Goal: Information Seeking & Learning: Learn about a topic

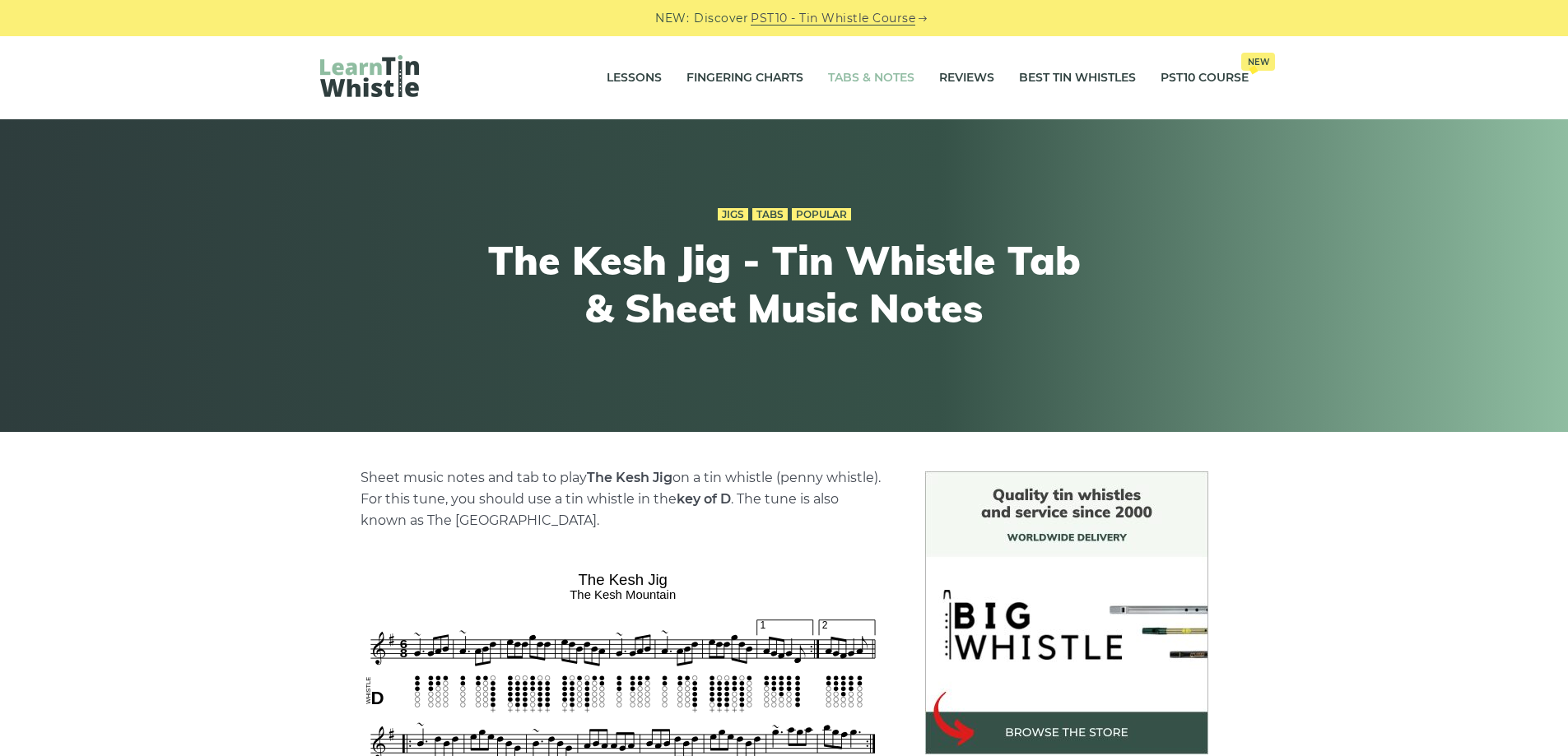
click at [858, 77] on link "Tabs & Notes" at bounding box center [871, 78] width 87 height 41
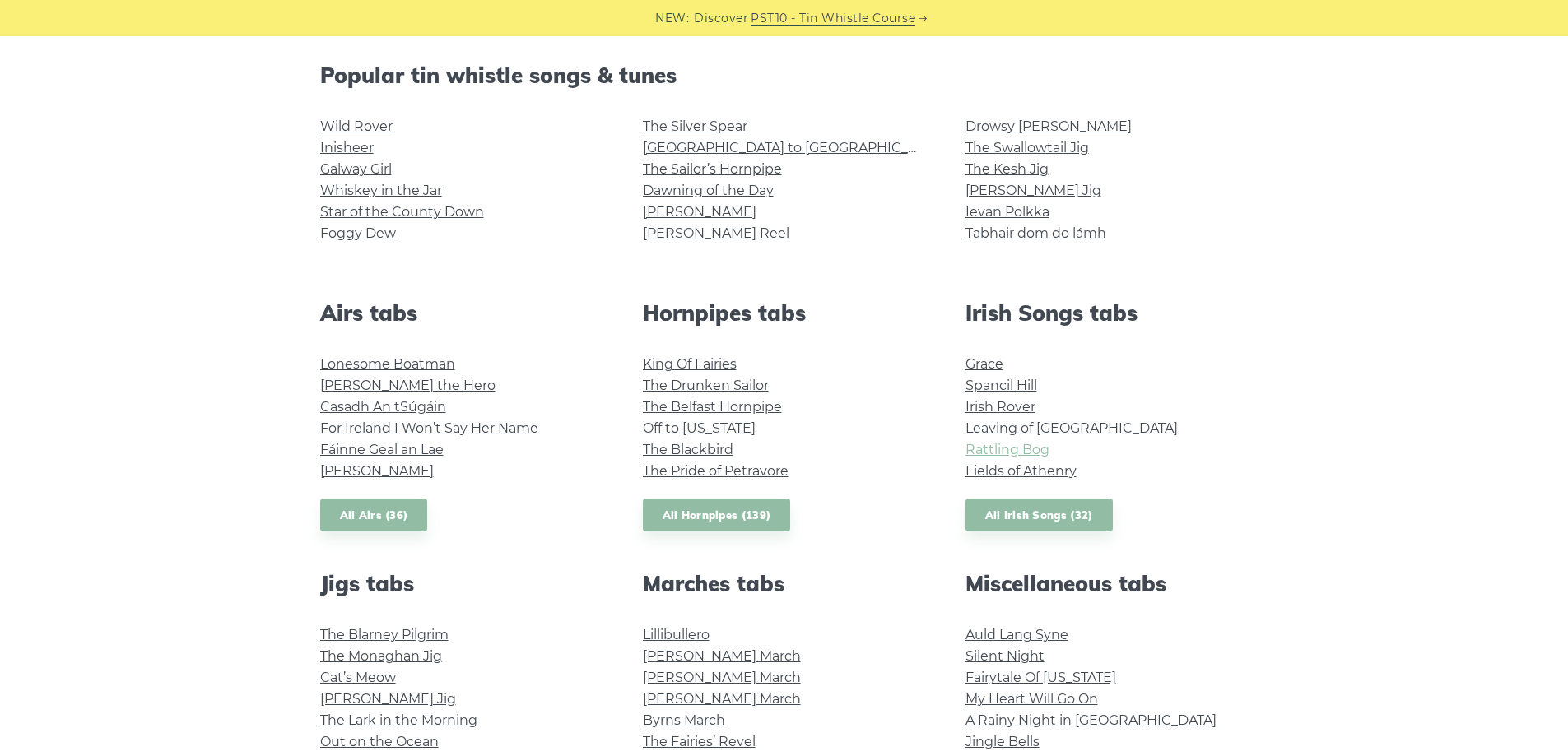
scroll to position [412, 0]
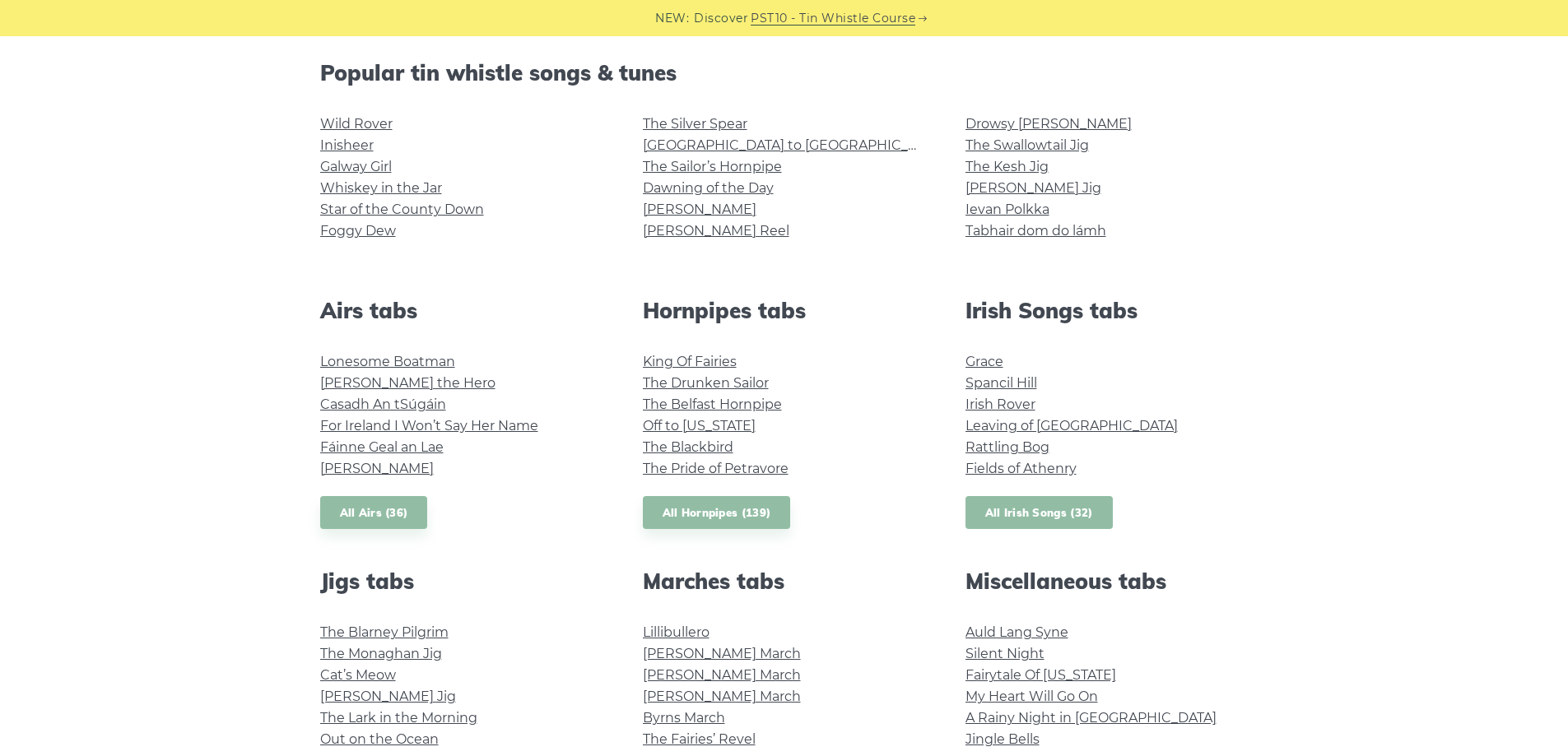
click at [1023, 506] on link "All Irish Songs (32)" at bounding box center [1039, 513] width 147 height 34
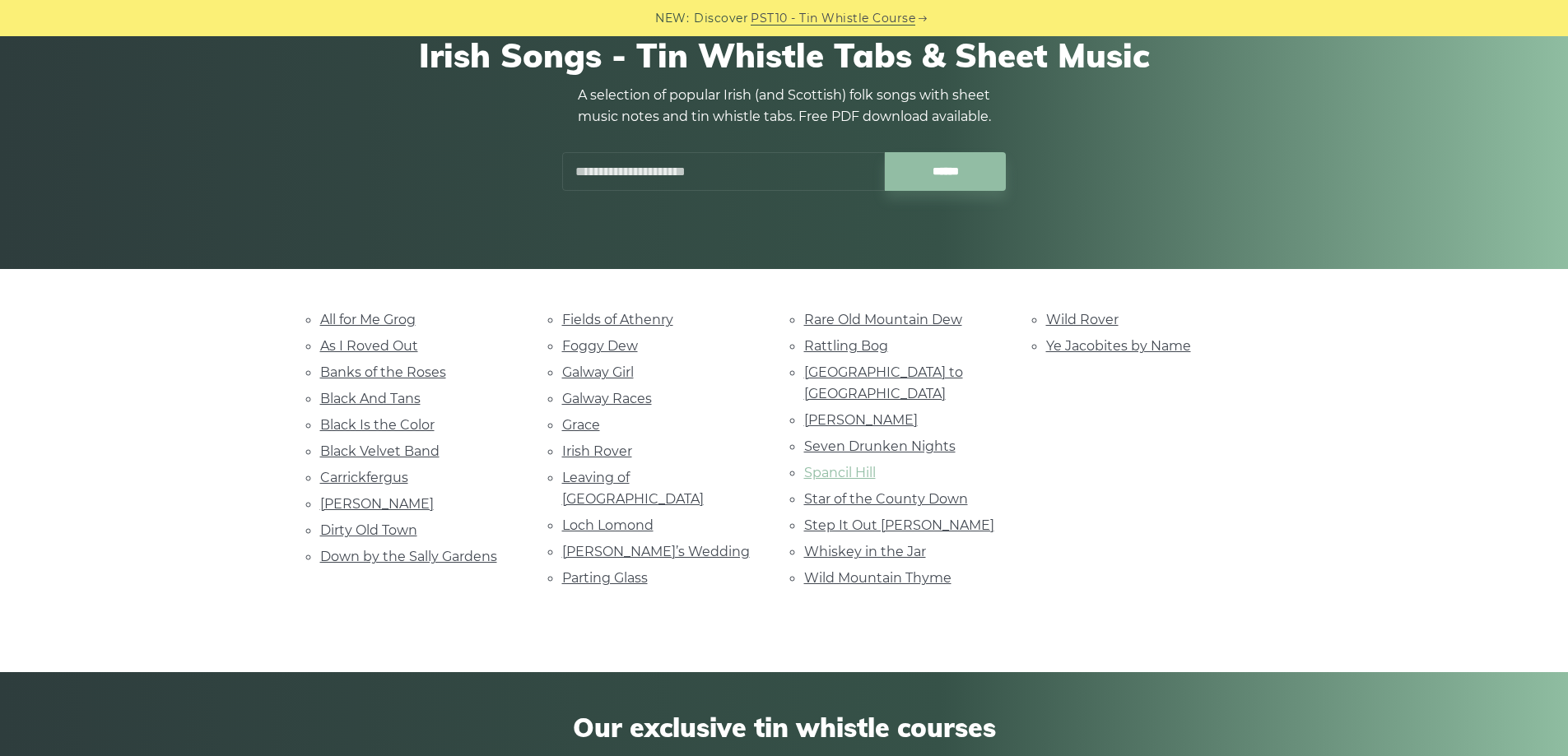
scroll to position [164, 0]
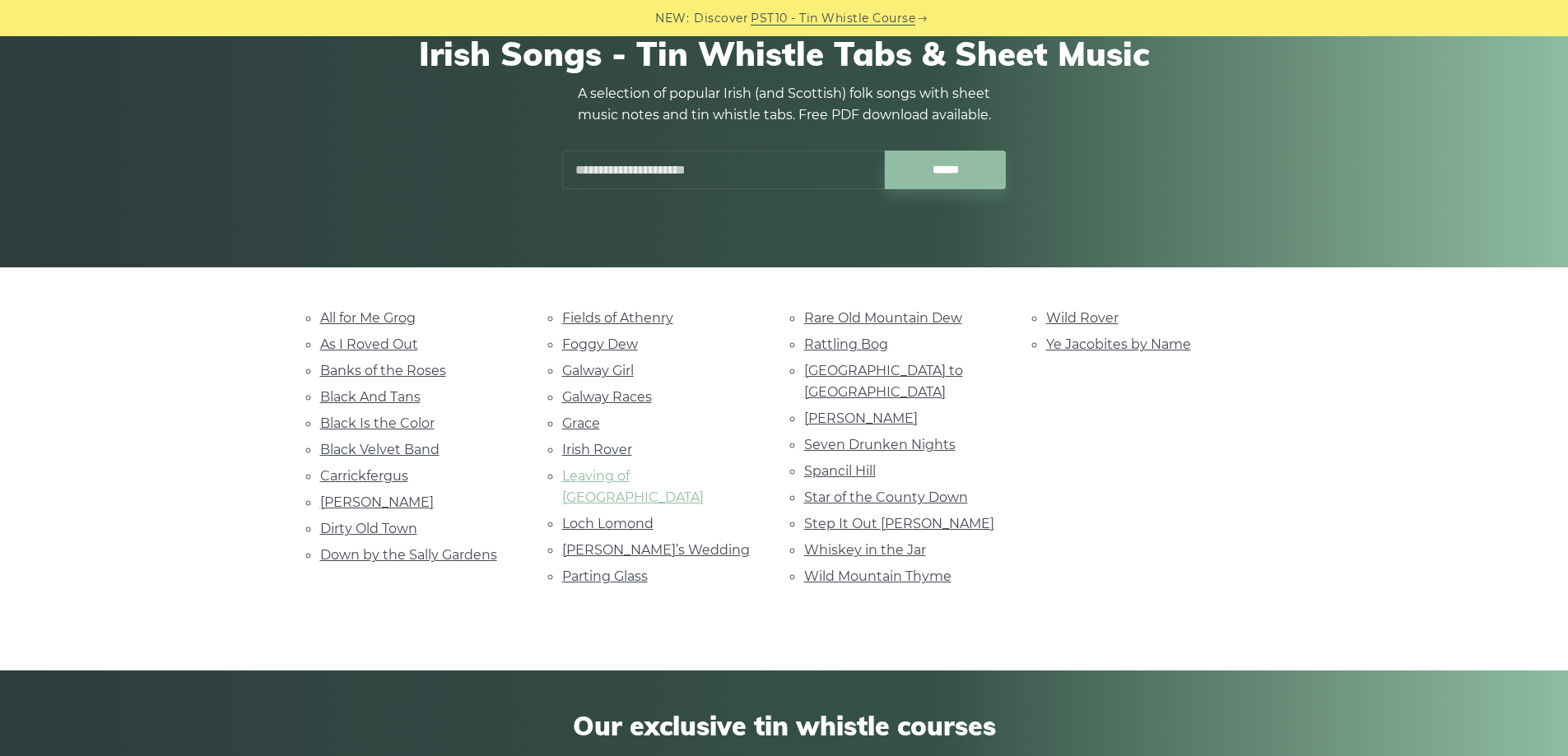
click at [598, 479] on link "Leaving of [GEOGRAPHIC_DATA]" at bounding box center [632, 486] width 141 height 37
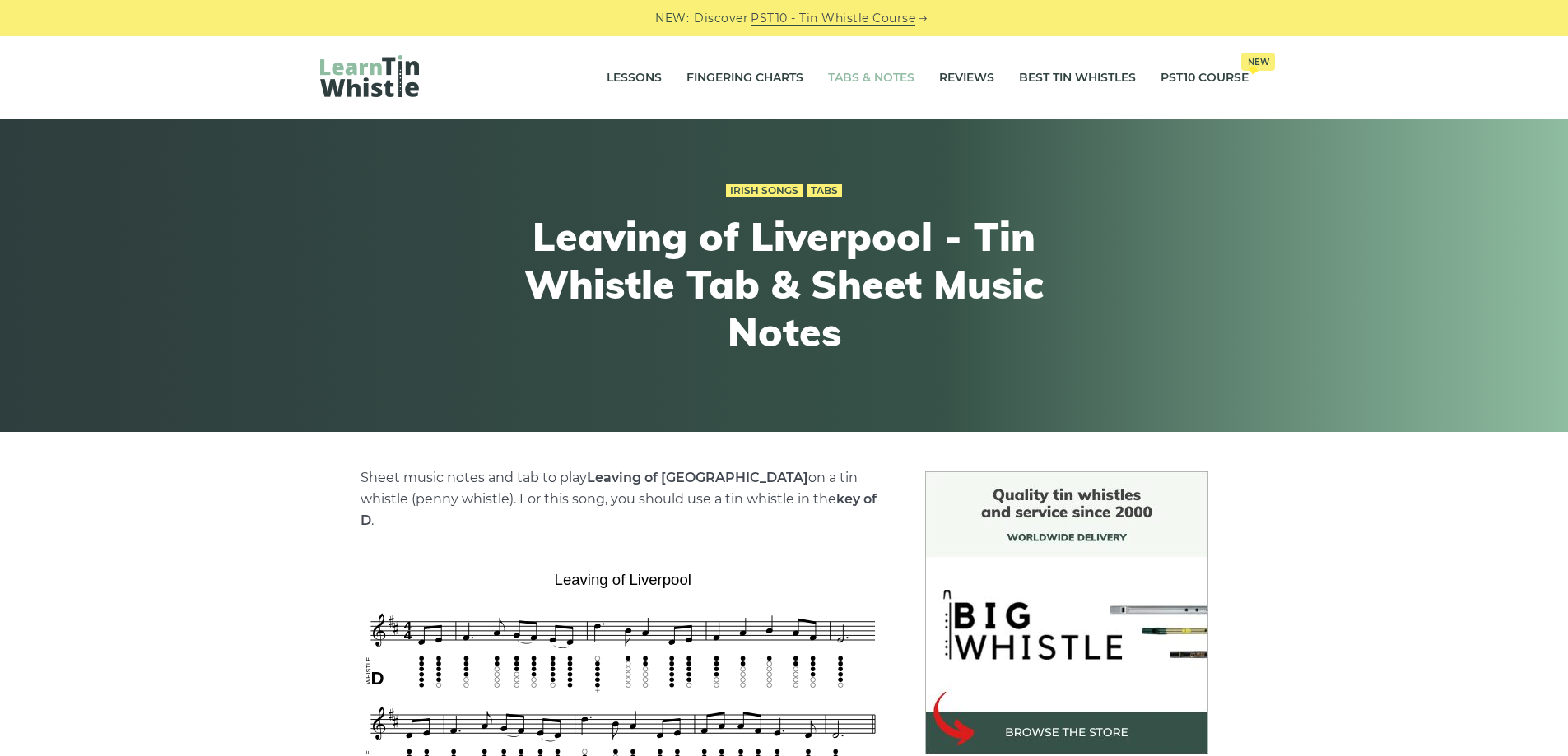
click at [891, 83] on link "Tabs & Notes" at bounding box center [871, 78] width 87 height 41
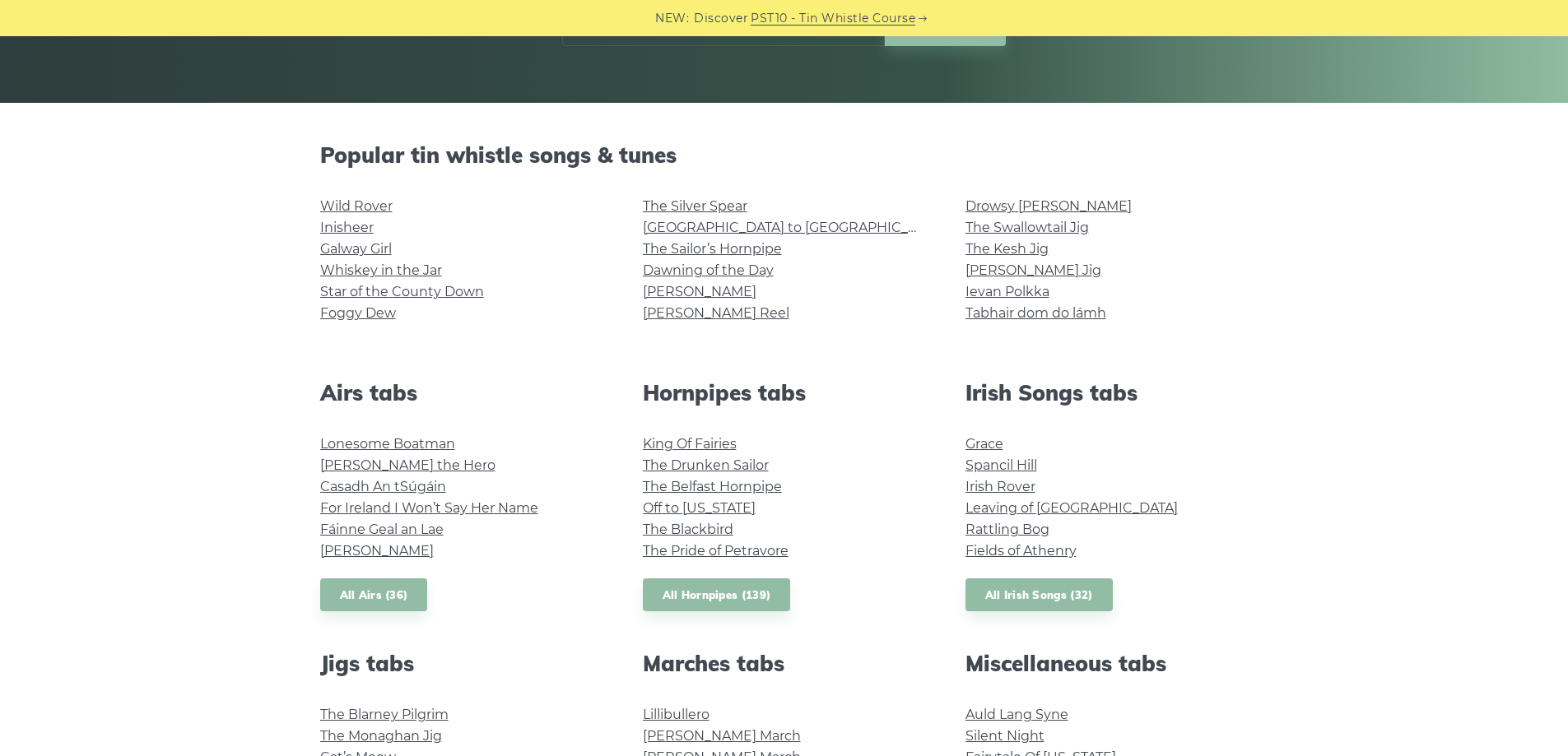
scroll to position [493, 0]
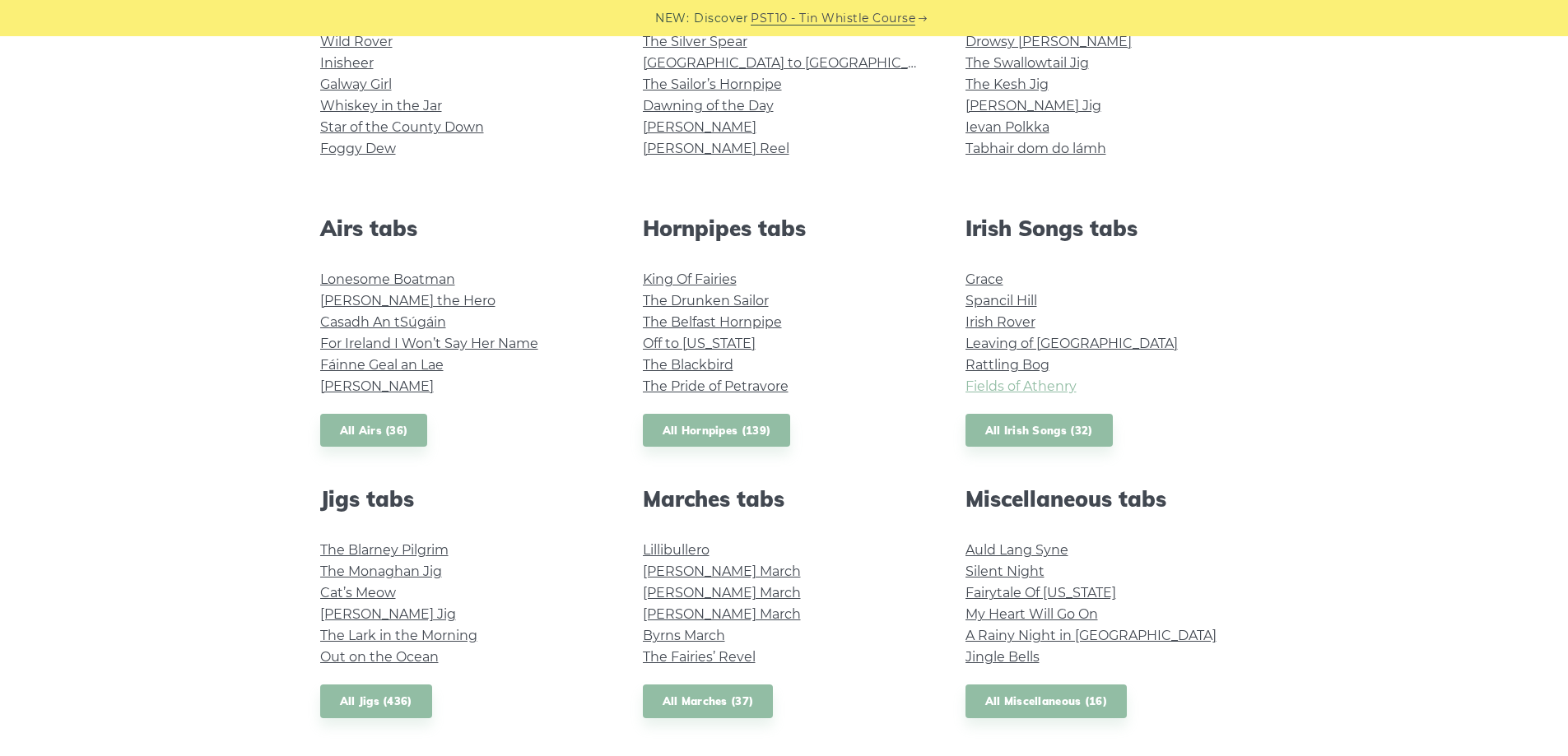
click at [1021, 378] on link "Fields of Athenry" at bounding box center [1021, 386] width 111 height 16
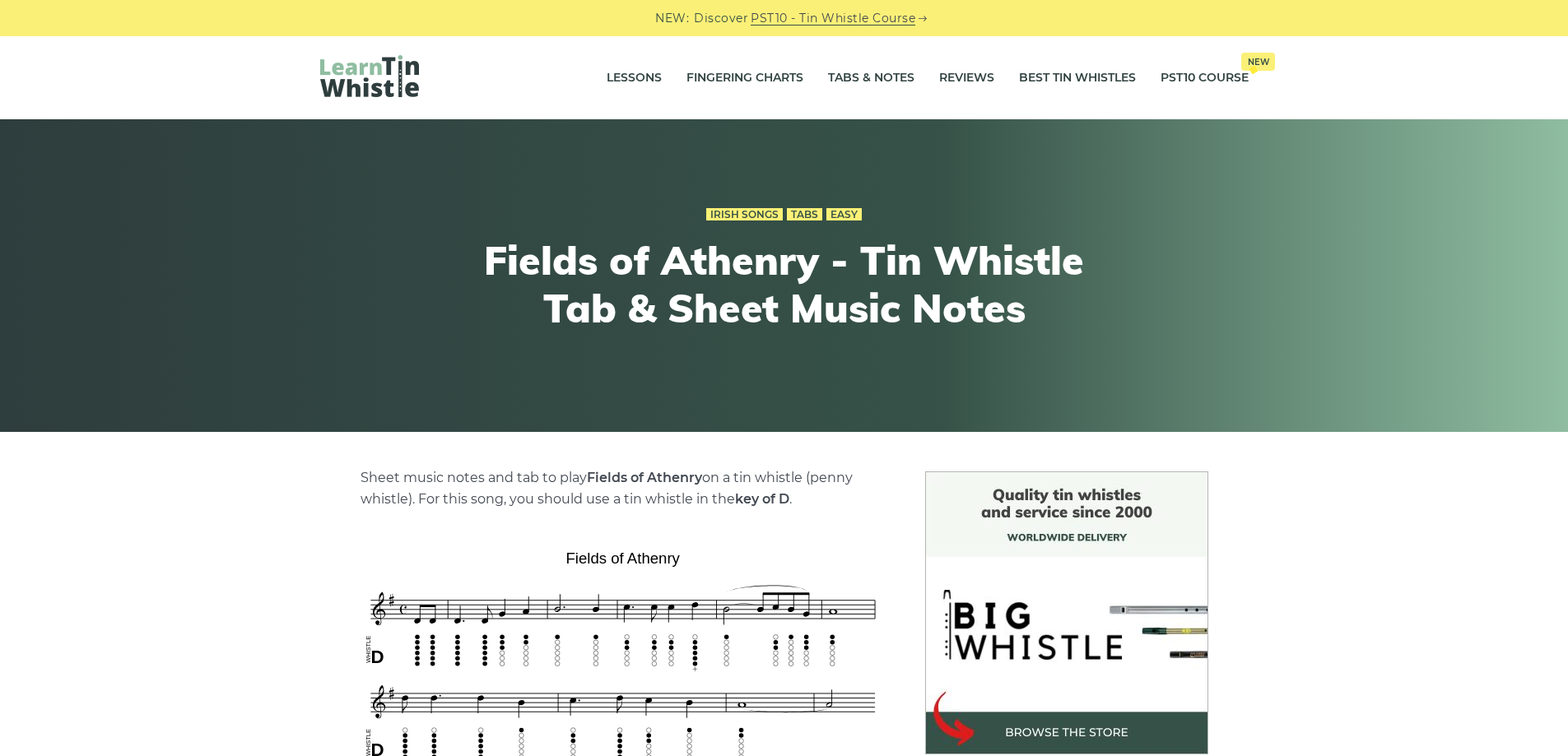
click at [875, 53] on div "Lessons Fingering Charts Tabs & Notes Reviews Best Tin Whistles PST10 Course Ne…" at bounding box center [784, 77] width 1007 height 83
click at [870, 75] on link "Tabs & Notes" at bounding box center [871, 78] width 87 height 41
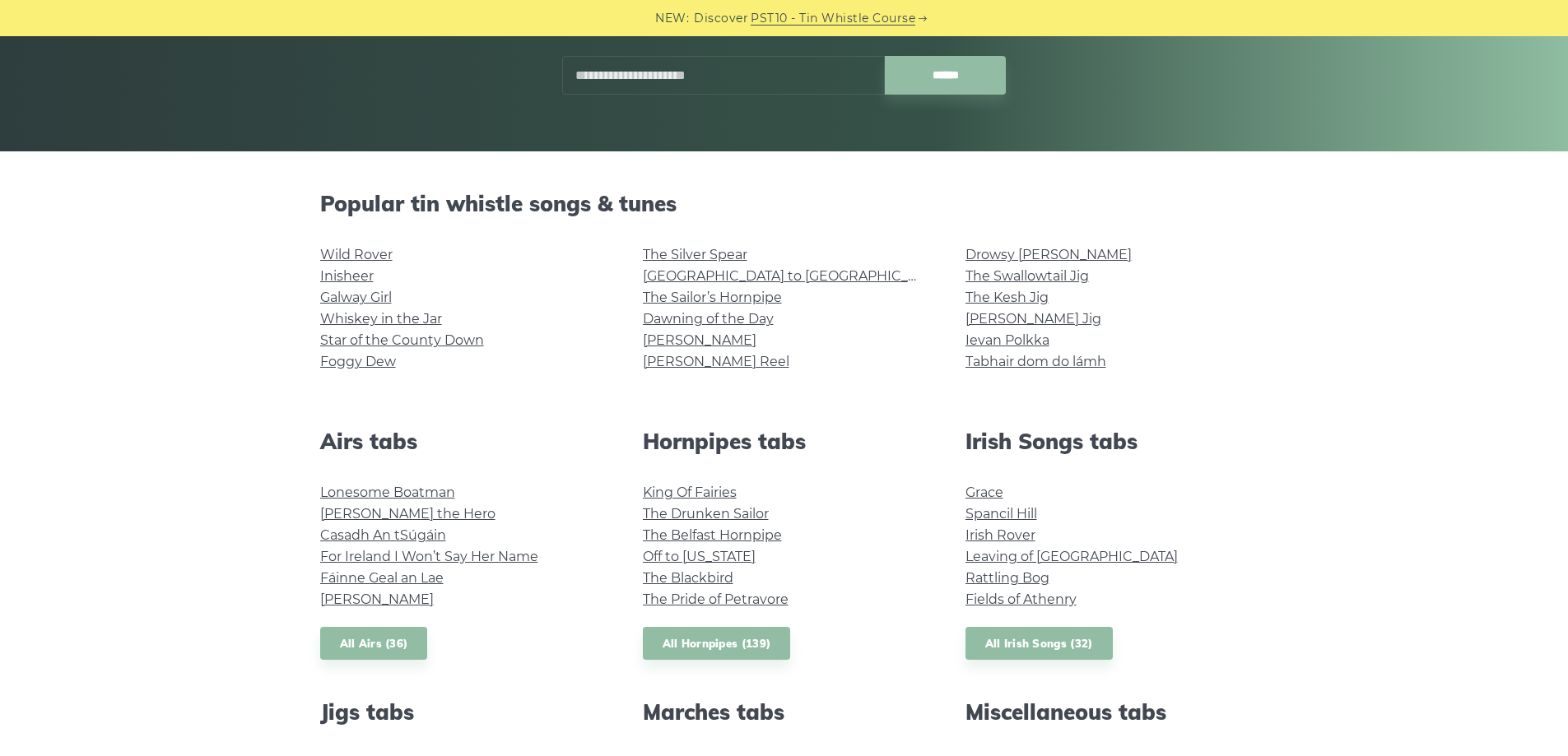
scroll to position [247, 0]
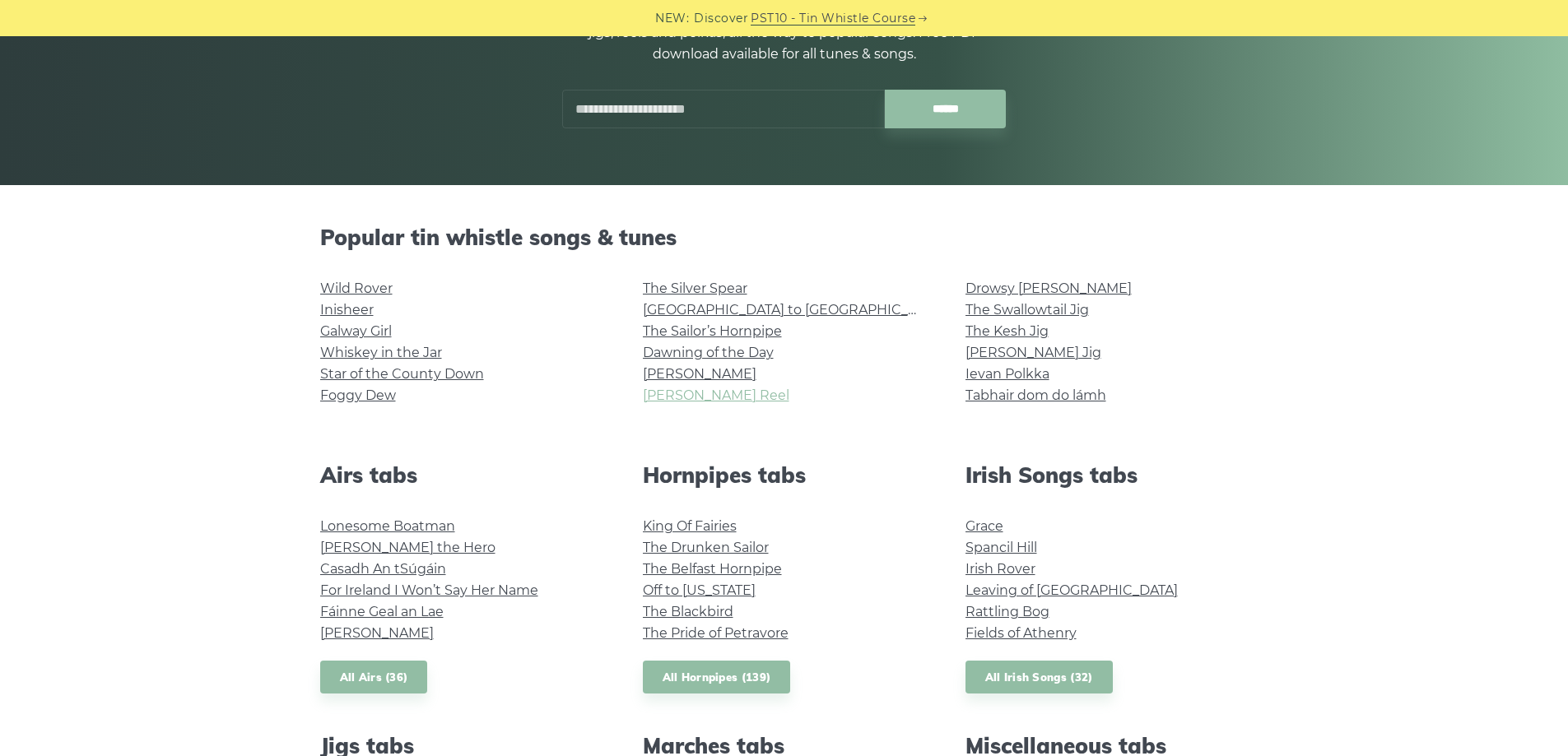
click at [692, 402] on link "[PERSON_NAME] Reel" at bounding box center [715, 395] width 146 height 16
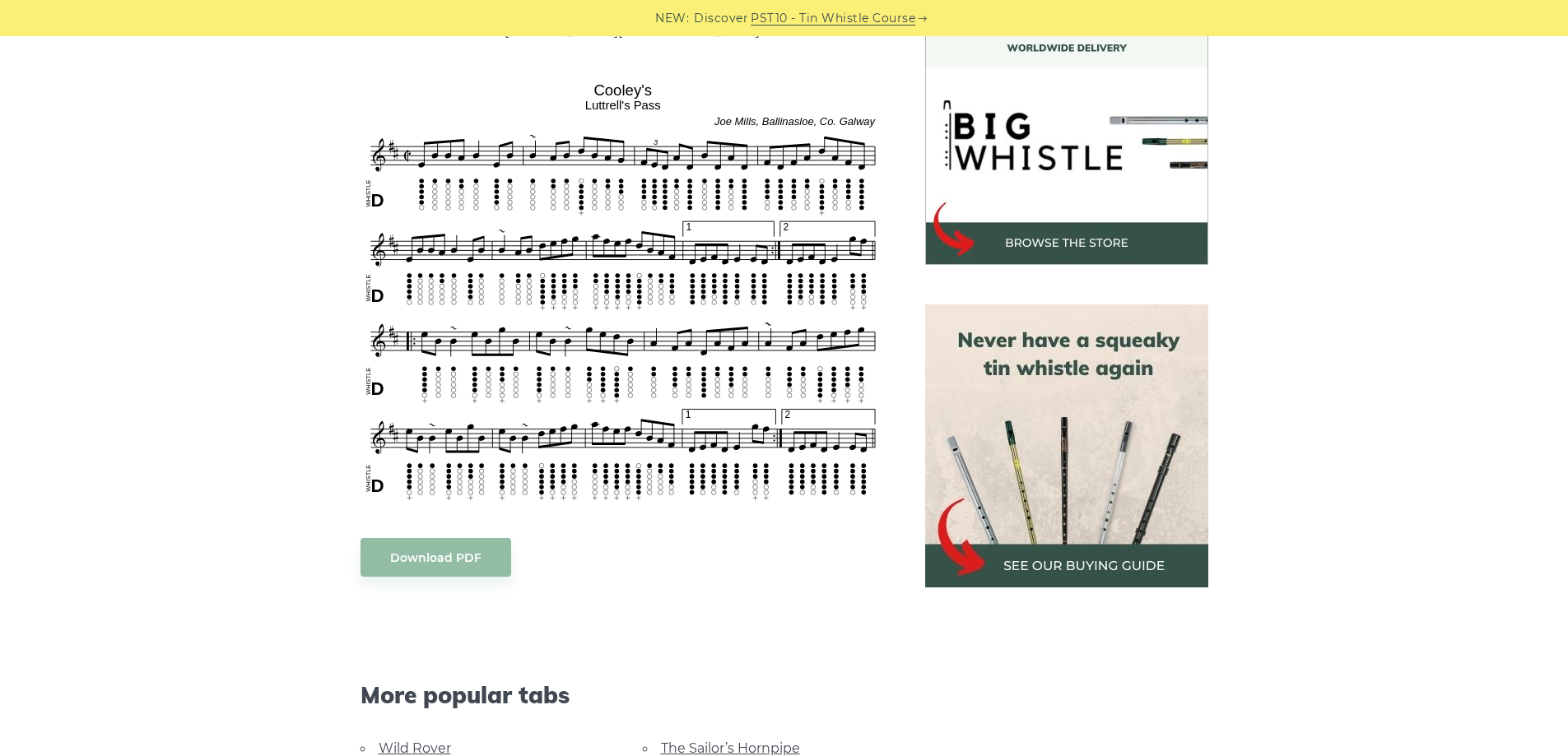
scroll to position [493, 0]
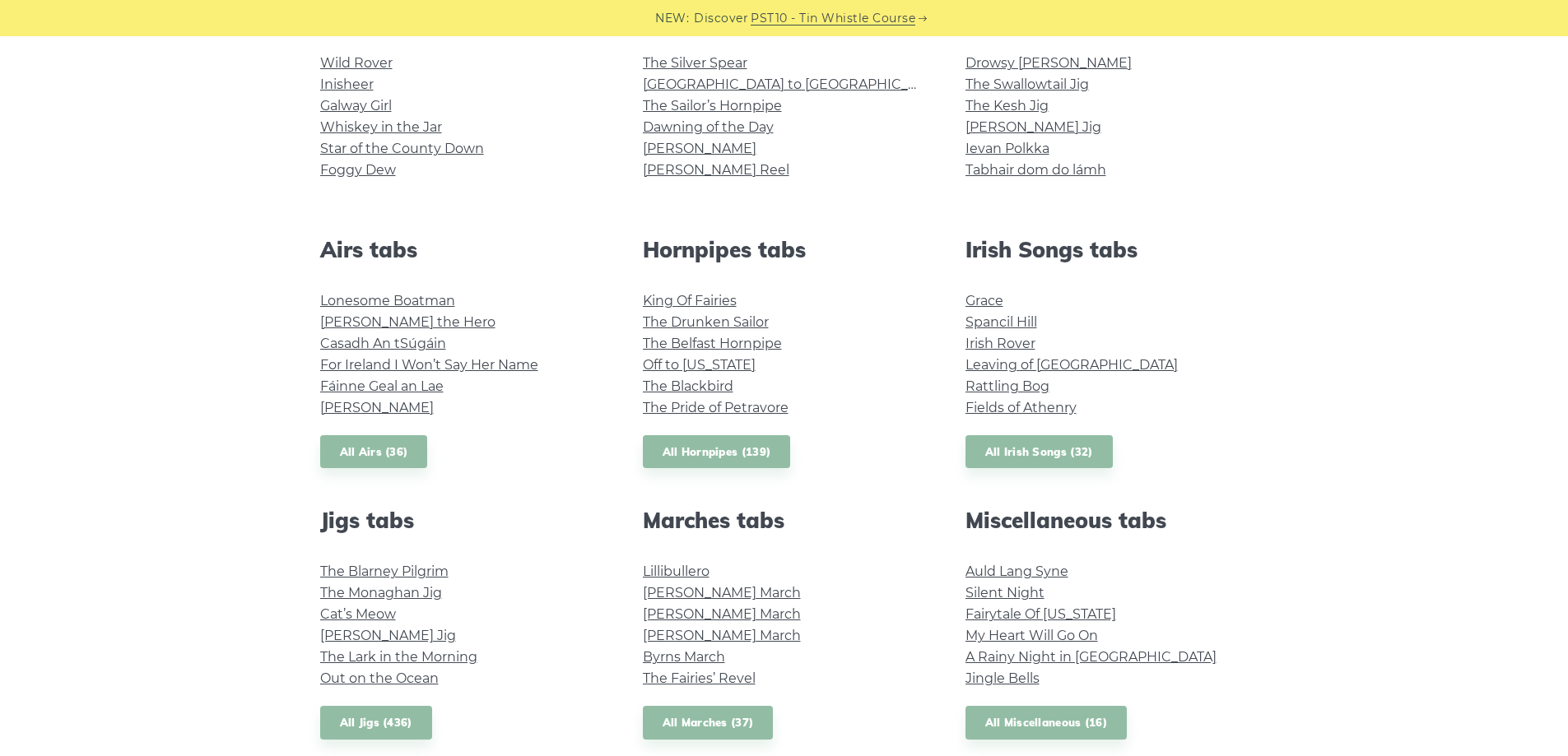
scroll to position [491, 0]
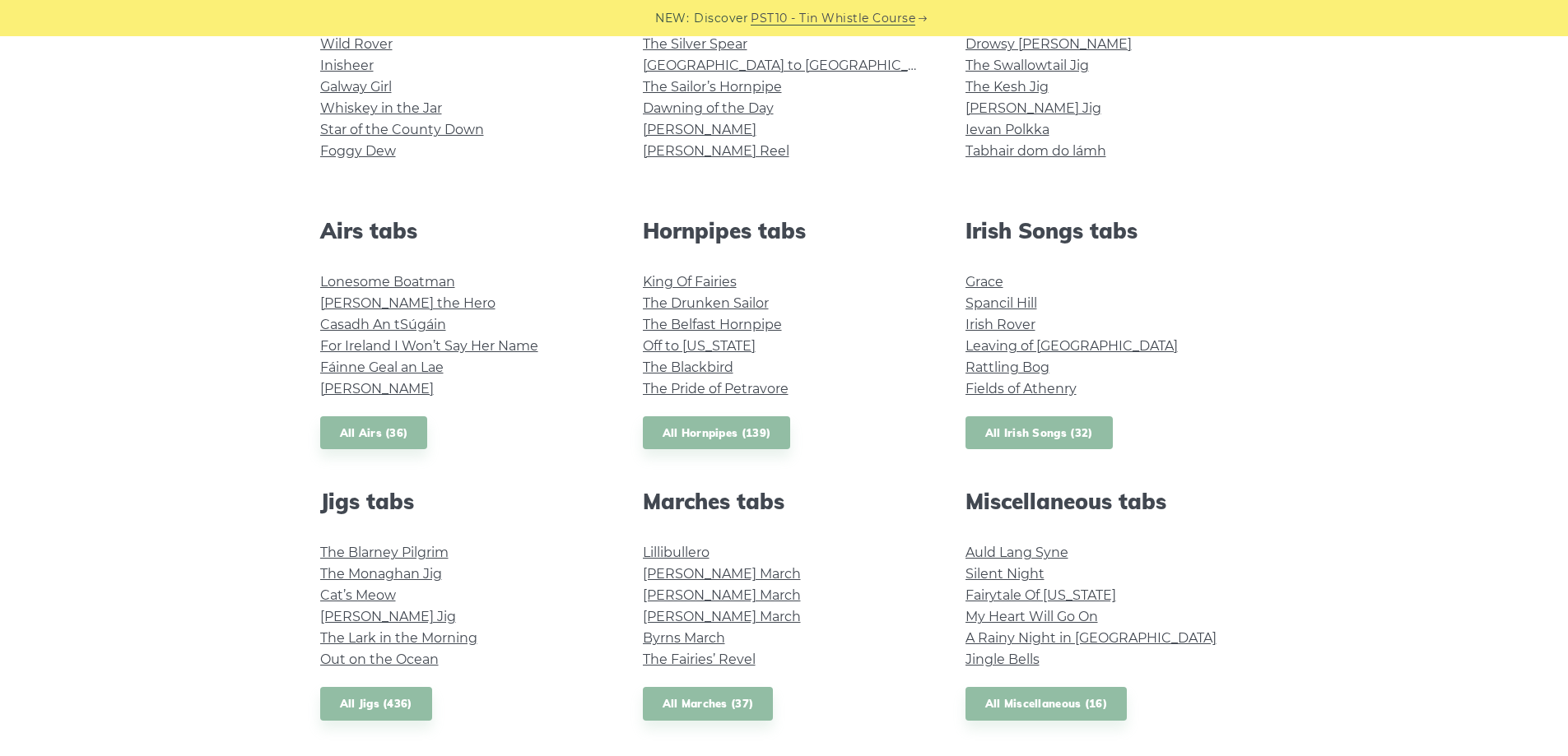
click at [1019, 428] on link "All Irish Songs (32)" at bounding box center [1039, 433] width 147 height 34
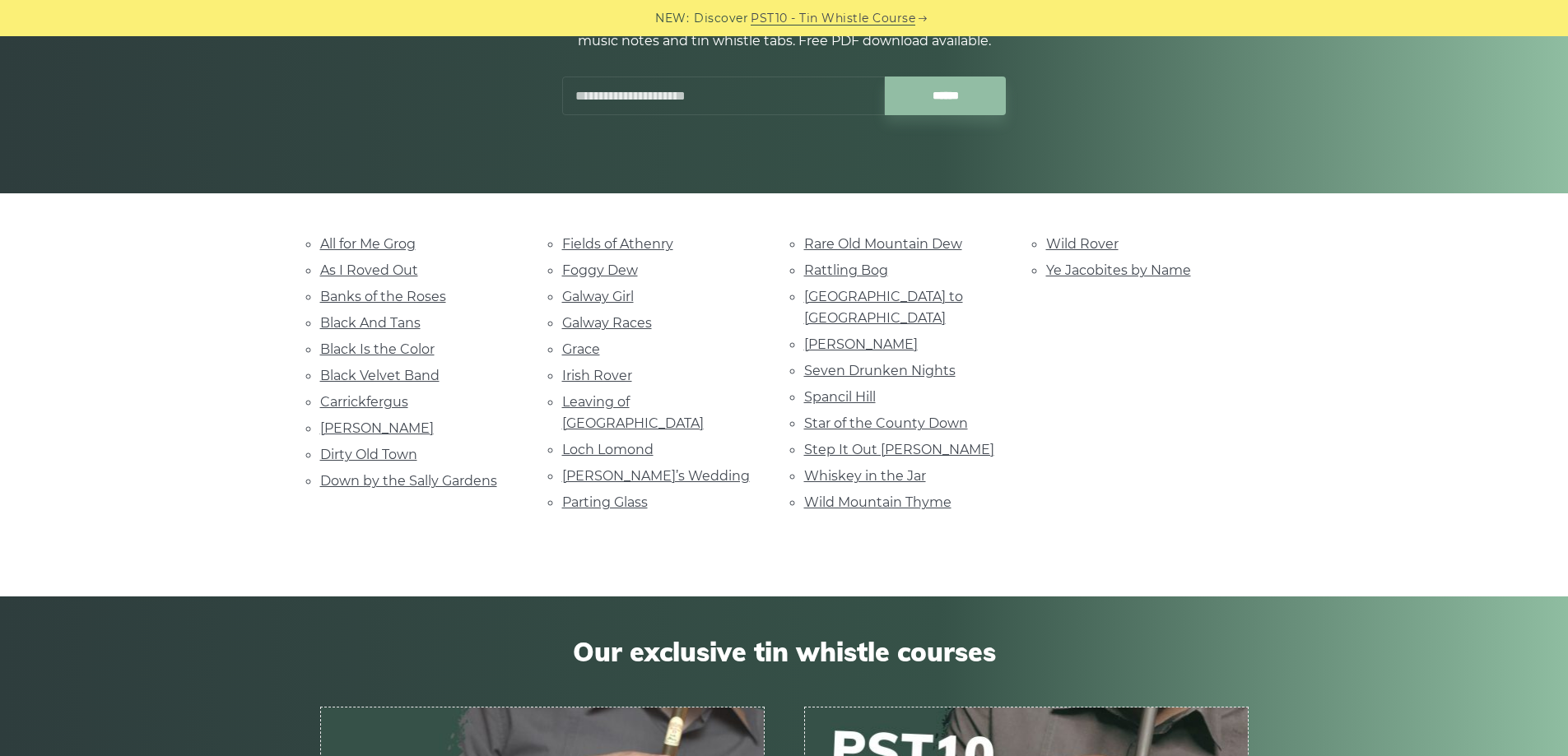
scroll to position [247, 0]
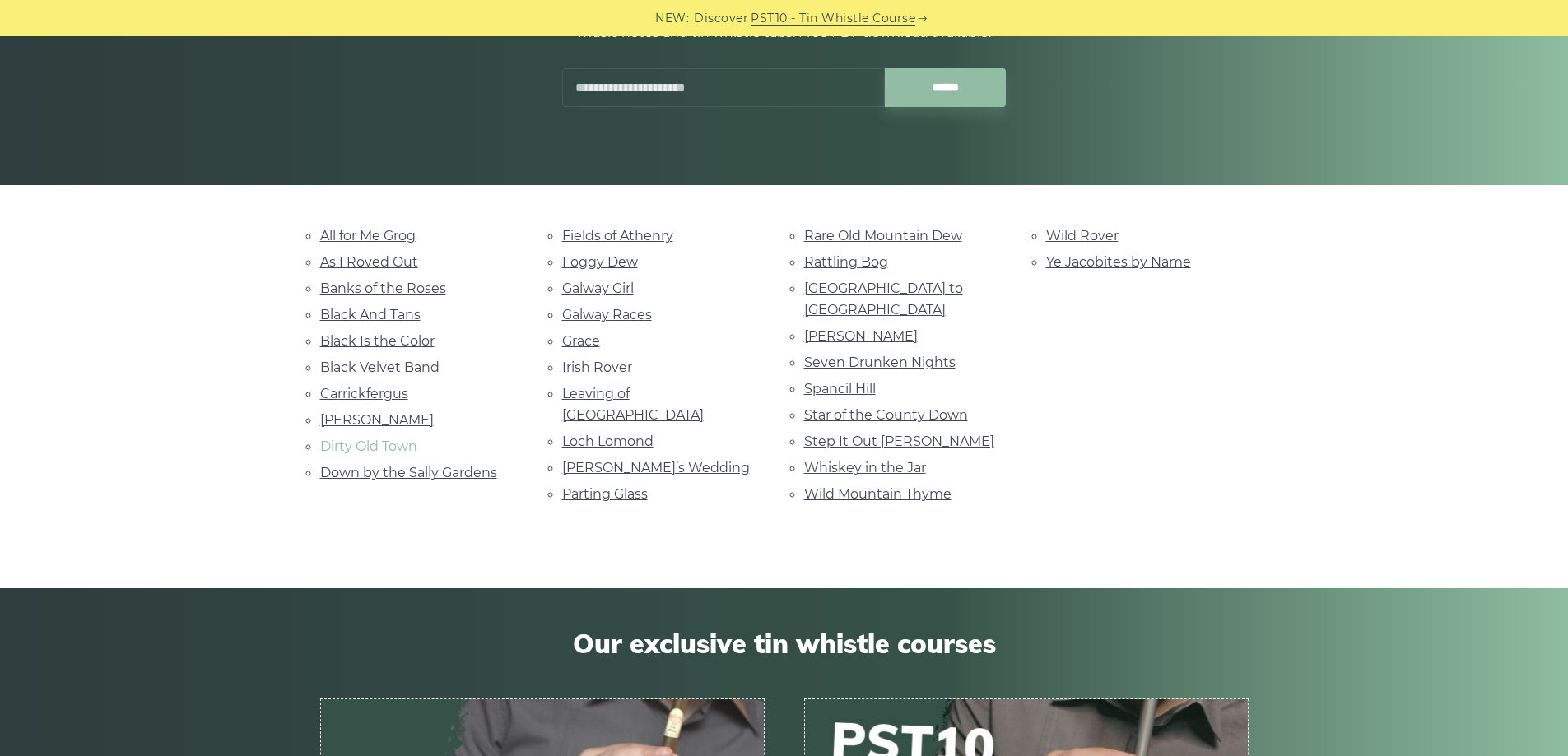
click at [397, 440] on link "Dirty Old Town" at bounding box center [369, 447] width 97 height 16
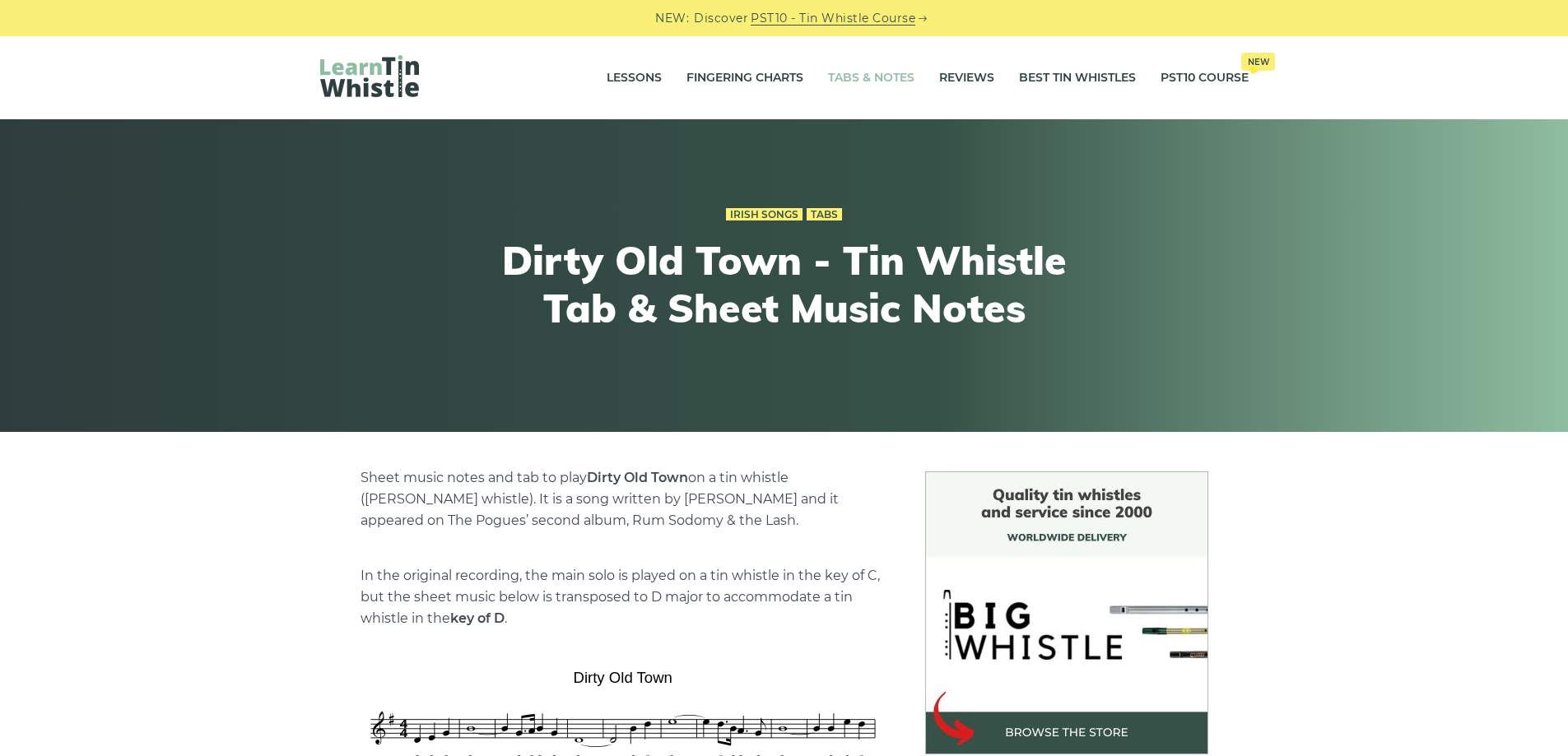
click at [895, 77] on link "Tabs & Notes" at bounding box center [871, 78] width 87 height 41
